Goal: Task Accomplishment & Management: Manage account settings

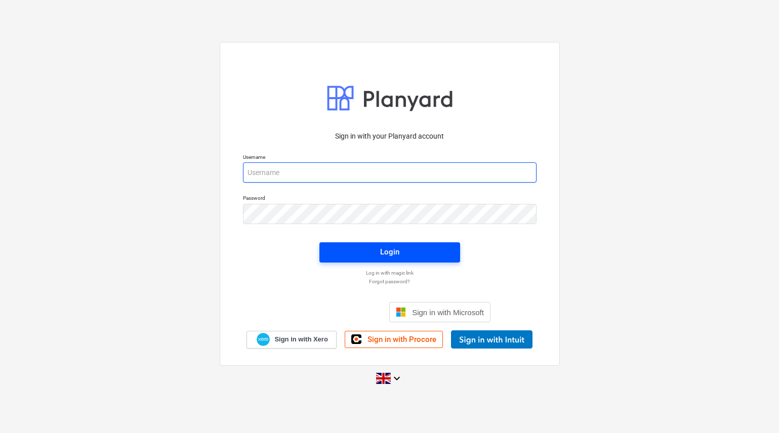
type input "[PERSON_NAME][EMAIL_ADDRESS][DOMAIN_NAME]"
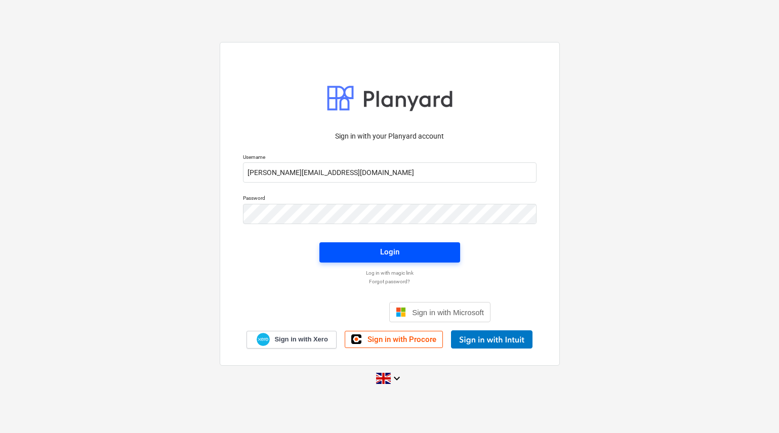
click at [384, 246] on div "Login" at bounding box center [389, 251] width 19 height 13
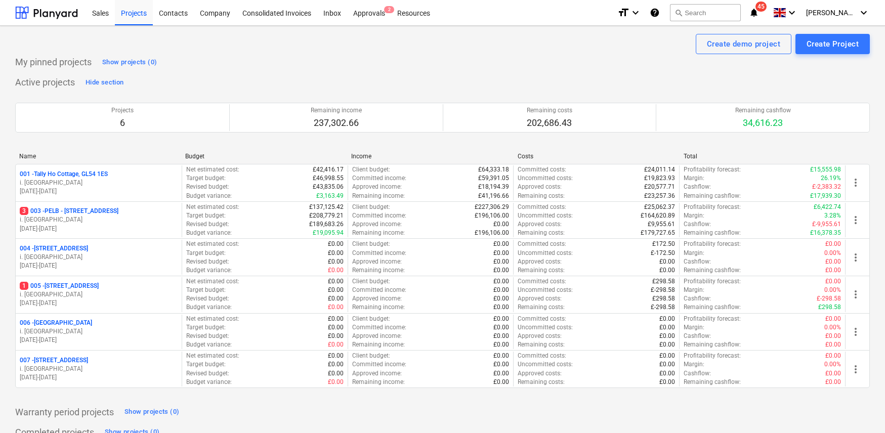
click at [110, 213] on p "3 003 - PELB - [GEOGRAPHIC_DATA], [GEOGRAPHIC_DATA], GL2 7NE" at bounding box center [69, 211] width 99 height 9
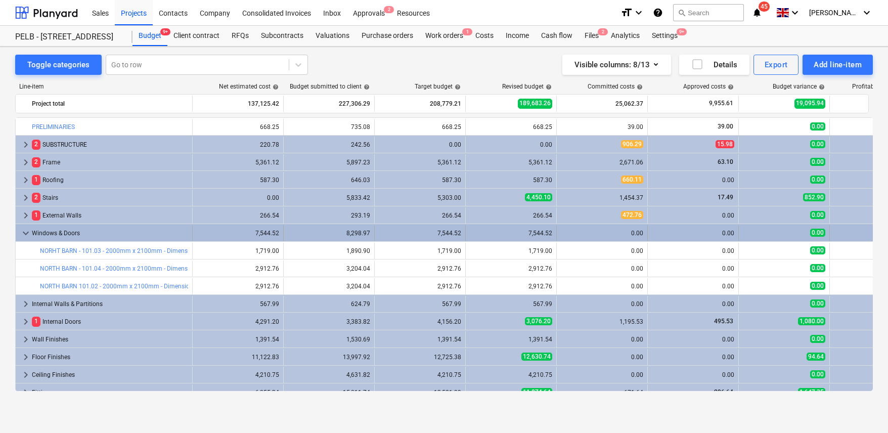
click at [52, 230] on div "Windows & Doors" at bounding box center [110, 233] width 156 height 16
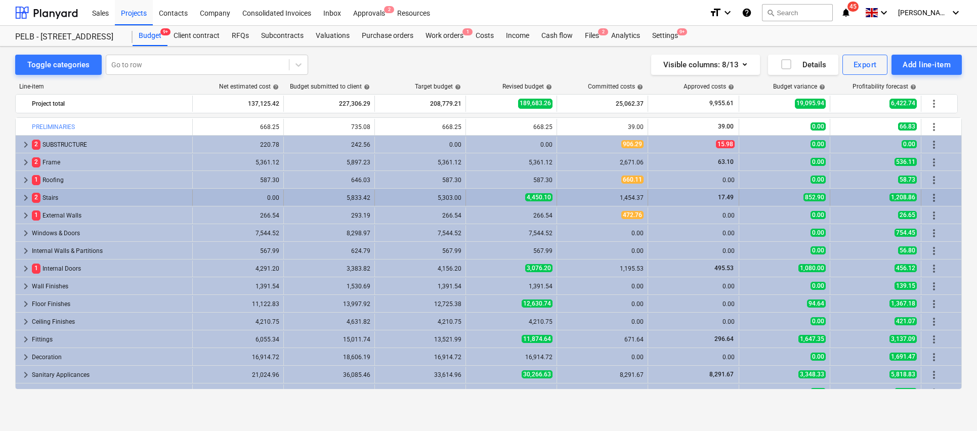
click at [254, 195] on div "0.00" at bounding box center [238, 197] width 82 height 7
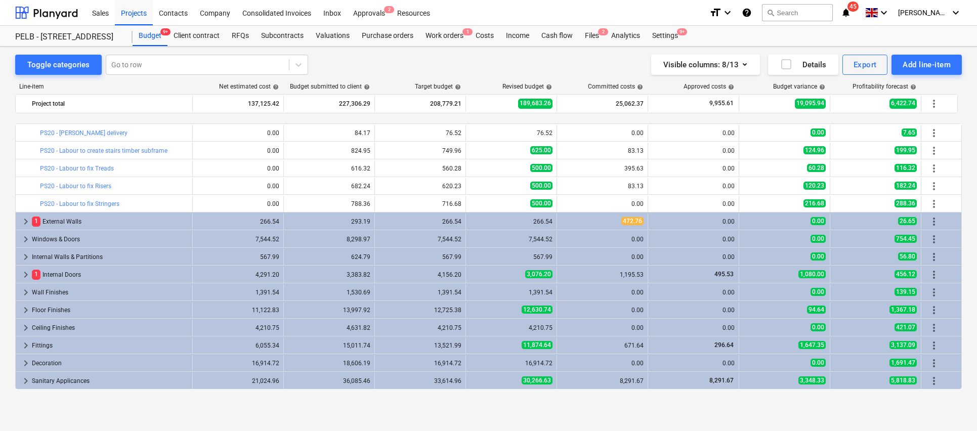
scroll to position [229, 0]
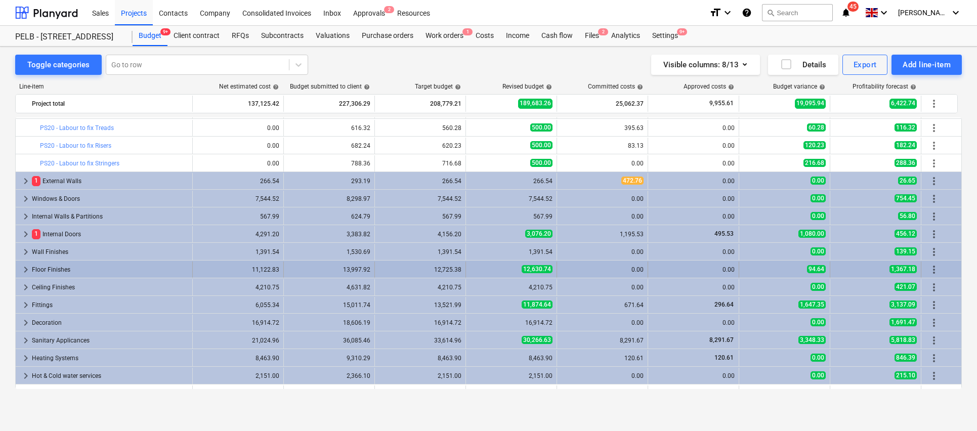
click at [98, 263] on div "Floor Finishes" at bounding box center [110, 270] width 156 height 16
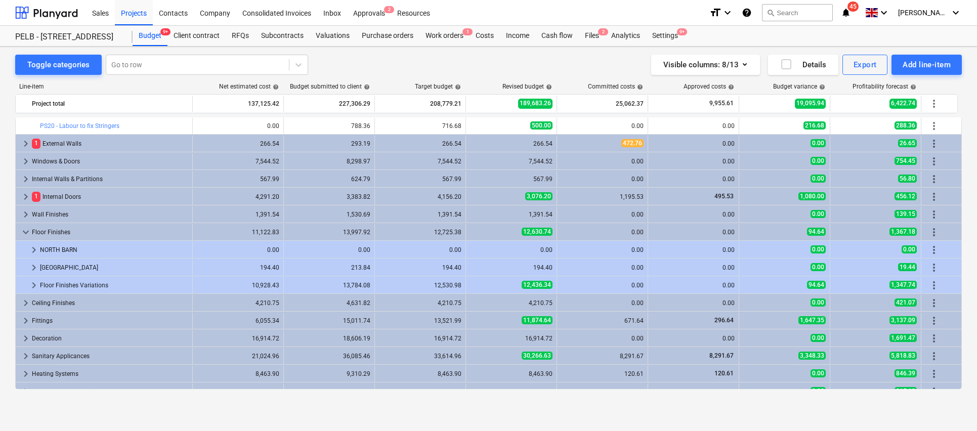
scroll to position [419, 0]
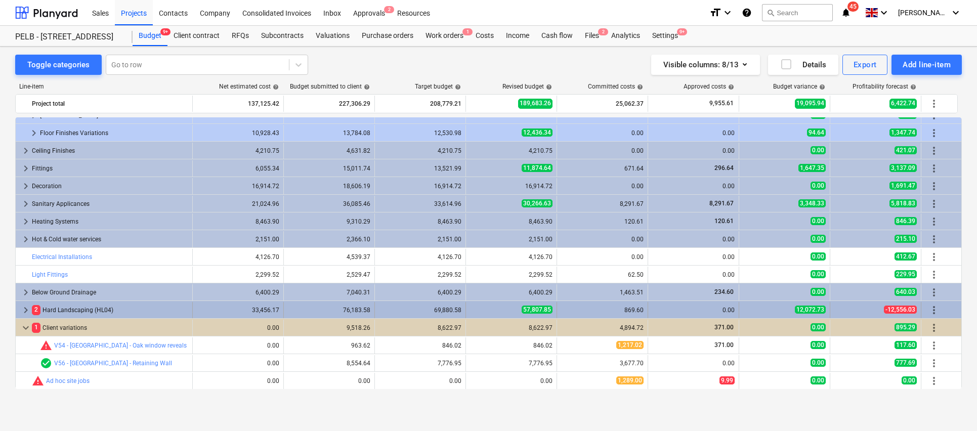
click at [84, 316] on div "2 Hard Landscaping (HL04)" at bounding box center [110, 310] width 156 height 16
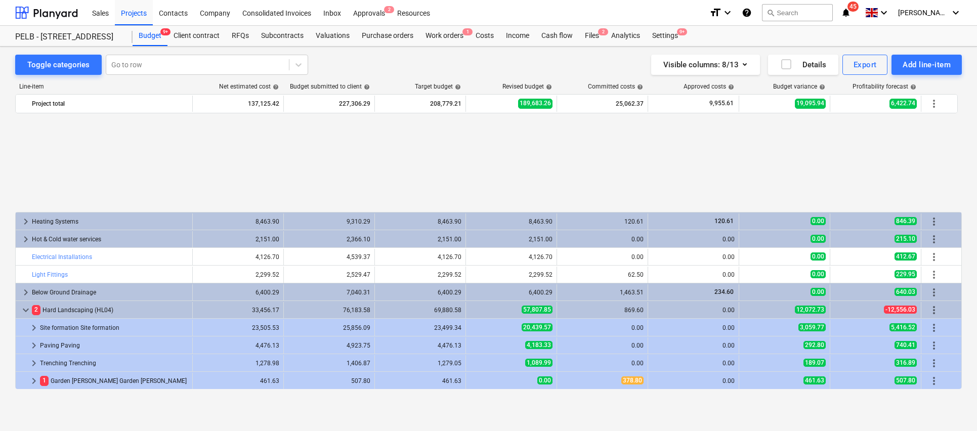
scroll to position [543, 0]
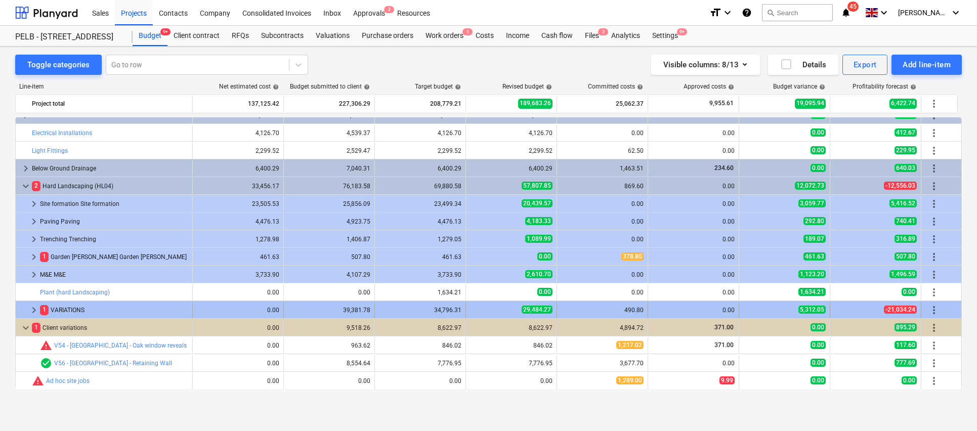
click at [73, 309] on div "1 VARIATIONS" at bounding box center [114, 310] width 148 height 16
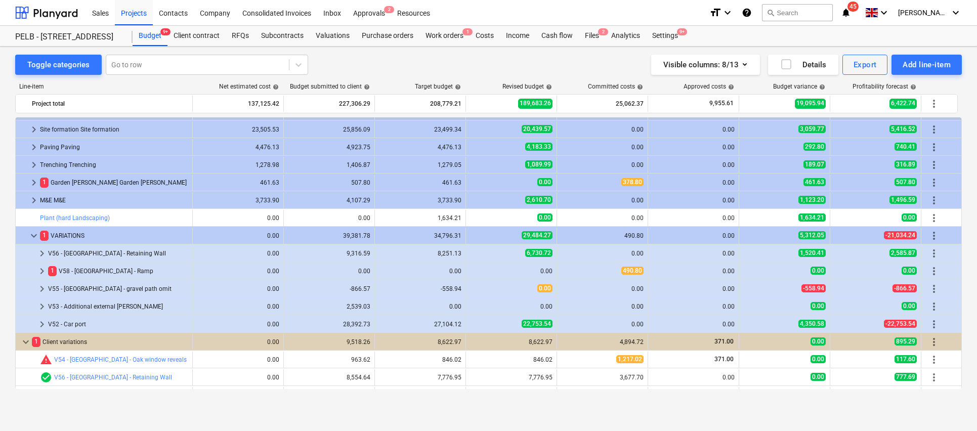
scroll to position [631, 0]
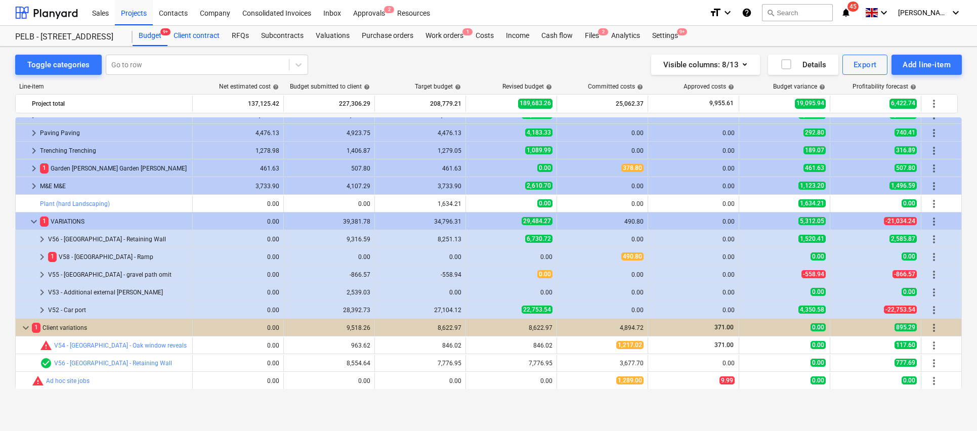
click at [193, 39] on div "Client contract" at bounding box center [196, 36] width 58 height 20
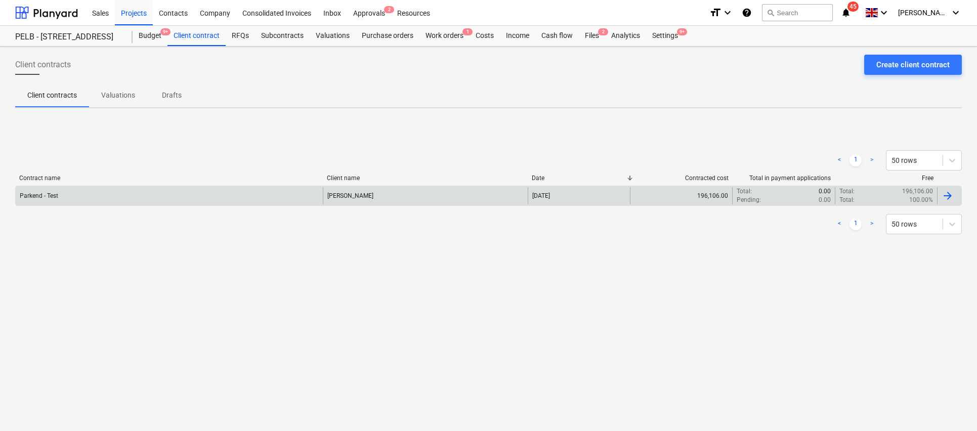
click at [416, 198] on div "[PERSON_NAME]" at bounding box center [425, 195] width 205 height 17
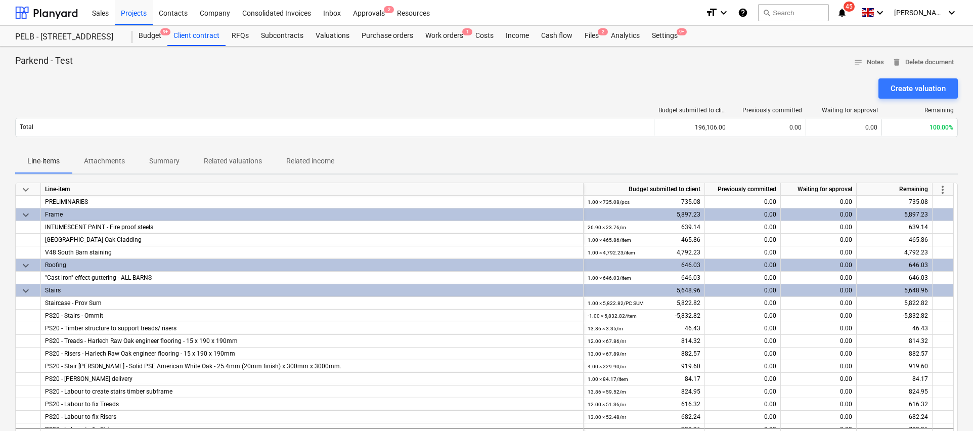
click at [778, 188] on span "more_vert" at bounding box center [943, 190] width 12 height 12
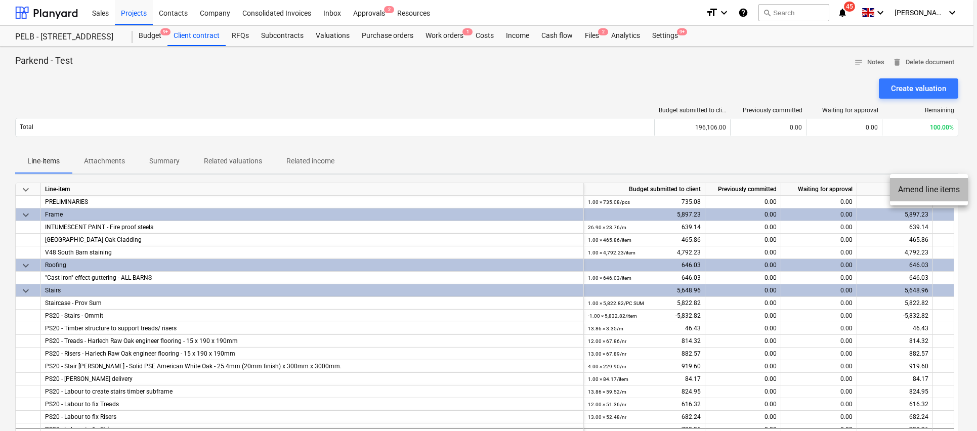
click at [778, 188] on li "Amend line items" at bounding box center [929, 189] width 78 height 23
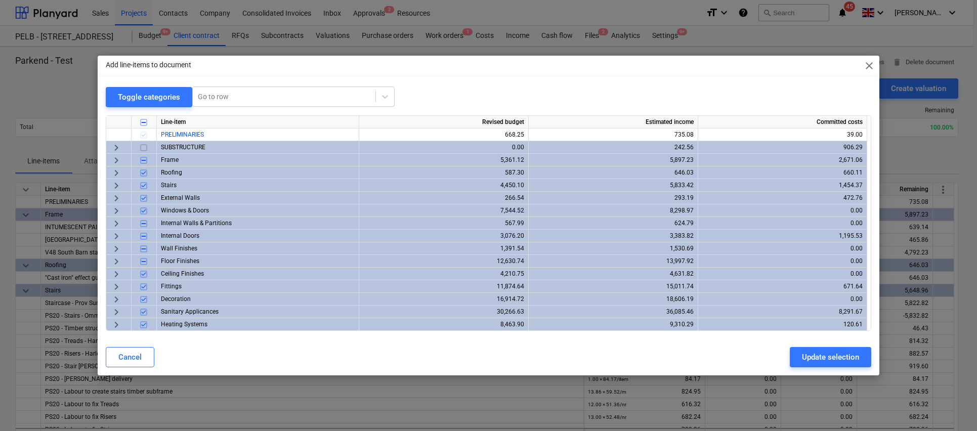
scroll to position [89, 0]
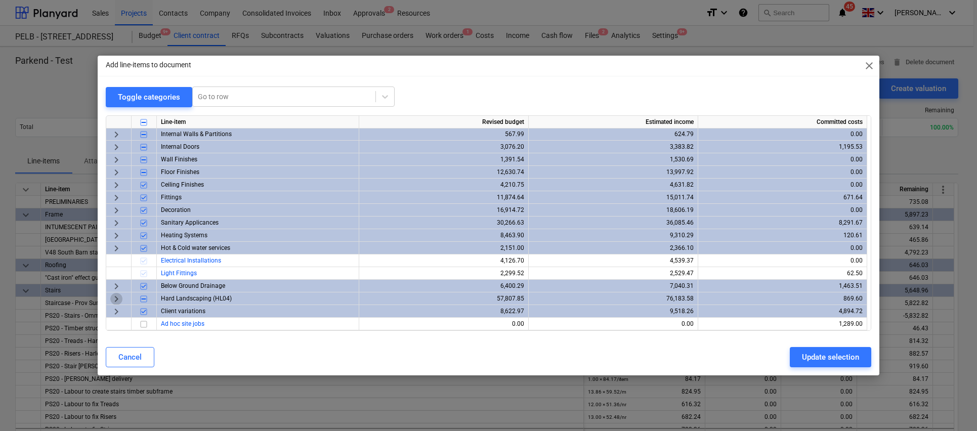
click at [113, 299] on span "keyboard_arrow_right" at bounding box center [116, 299] width 12 height 12
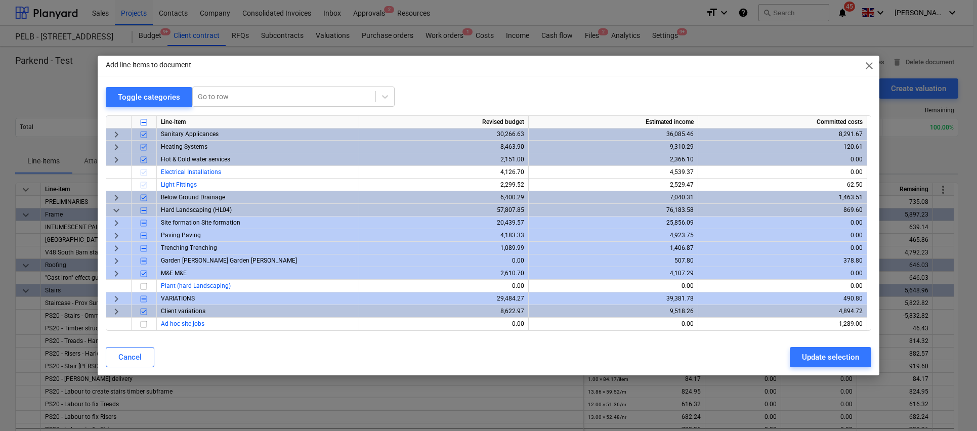
scroll to position [178, 0]
click at [117, 298] on span "keyboard_arrow_right" at bounding box center [116, 299] width 12 height 12
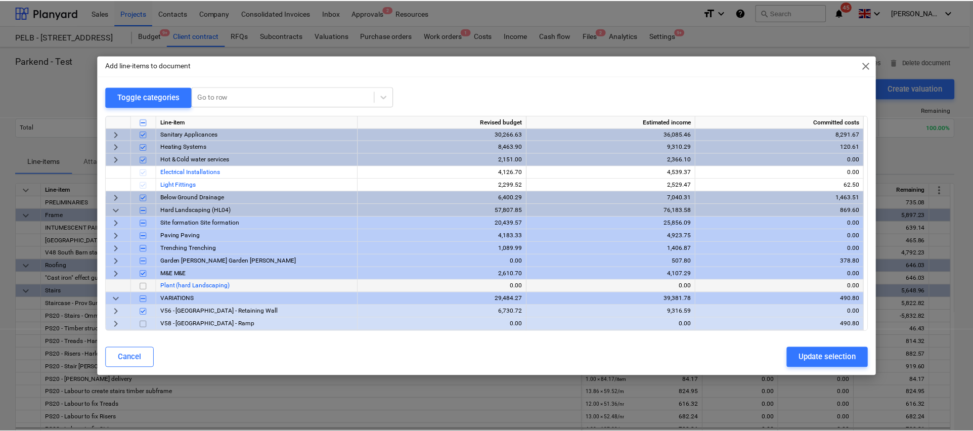
scroll to position [241, 0]
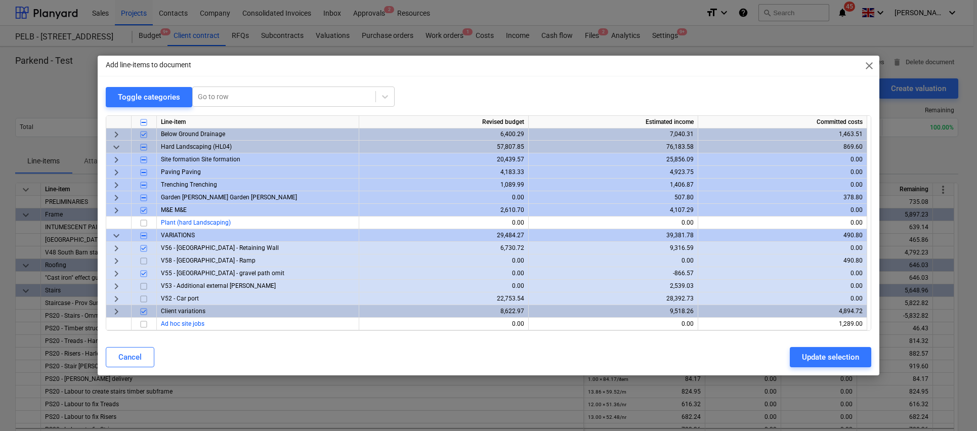
click at [778, 64] on span "close" at bounding box center [869, 66] width 12 height 12
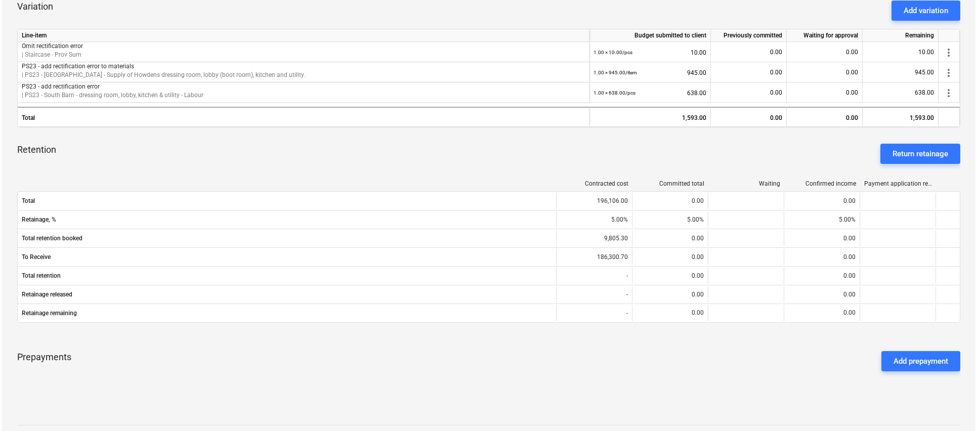
scroll to position [0, 0]
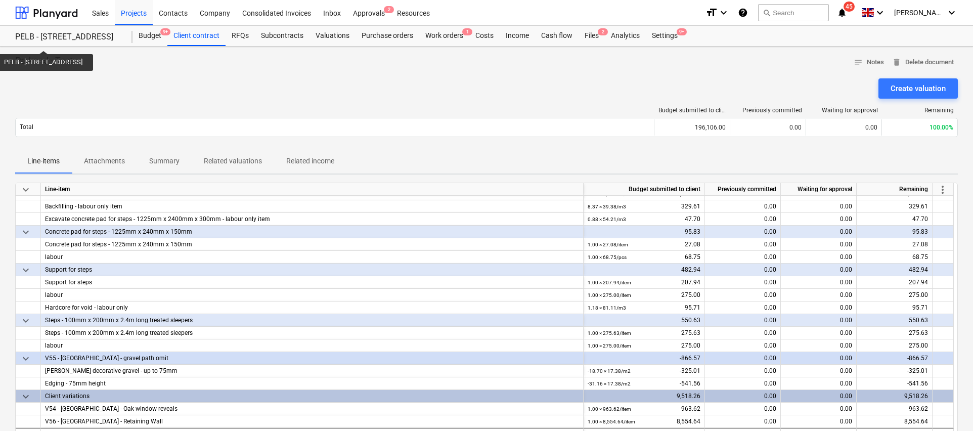
click at [71, 41] on div "PELB - [STREET_ADDRESS]" at bounding box center [67, 37] width 105 height 11
click at [104, 39] on div "PELB - [STREET_ADDRESS]" at bounding box center [67, 37] width 105 height 11
click at [104, 34] on div "PELB - [STREET_ADDRESS]" at bounding box center [67, 37] width 105 height 11
click at [127, 10] on div "Projects" at bounding box center [134, 12] width 38 height 26
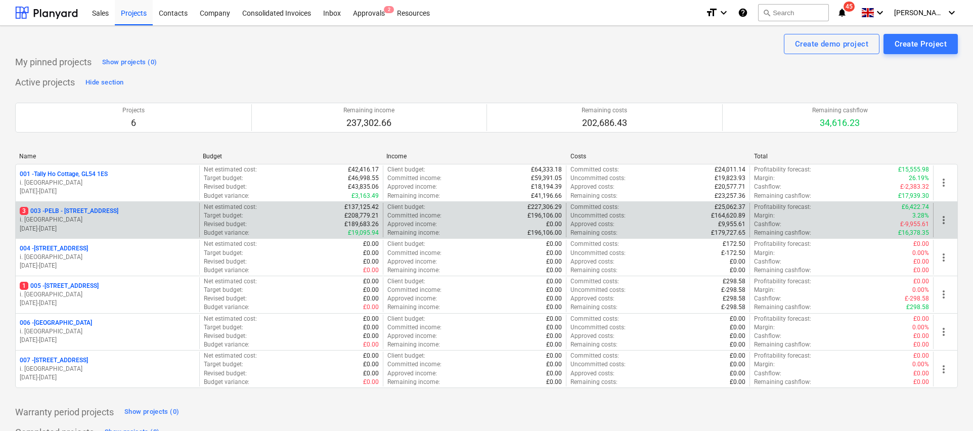
click at [118, 212] on p "3 003 - PELB - [GEOGRAPHIC_DATA], [GEOGRAPHIC_DATA], GL2 7NE" at bounding box center [69, 211] width 99 height 9
